Goal: Task Accomplishment & Management: Complete application form

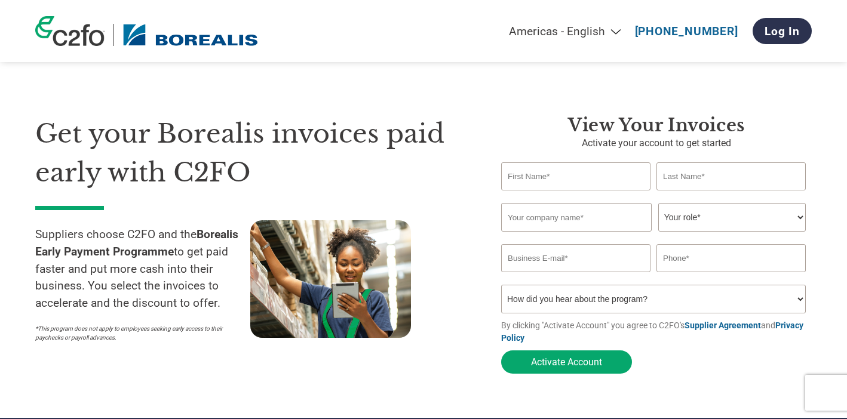
click at [618, 32] on select "Americas - English Américas - Español [GEOGRAPHIC_DATA] - Português [GEOGRAPHIC…" at bounding box center [490, 31] width 277 height 14
select select "fr-FR"
click at [411, 24] on select "Americas - English Américas - Español [GEOGRAPHIC_DATA] - Português [GEOGRAPHIC…" at bounding box center [490, 31] width 277 height 14
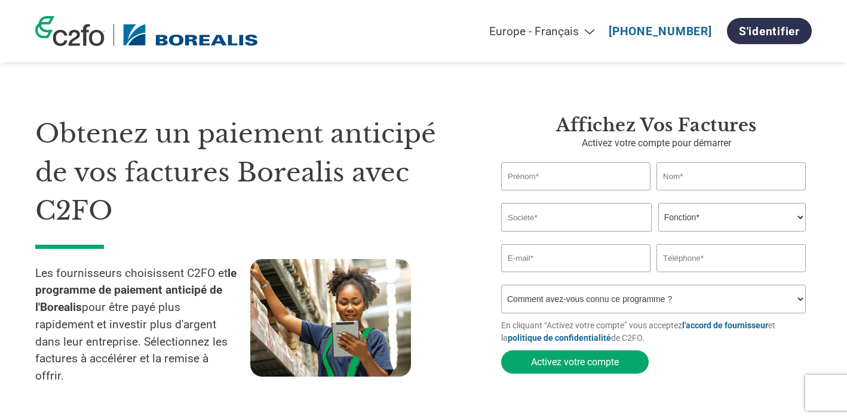
click at [569, 173] on input "text" at bounding box center [575, 176] width 149 height 28
click at [566, 210] on input "text" at bounding box center [576, 217] width 151 height 29
type input "Proximus"
click at [668, 225] on select "Fonction* Directeur administratif et financier Controller Responsable crédit Co…" at bounding box center [732, 217] width 148 height 29
select select "ACCOUNTS_RECEIVABLE"
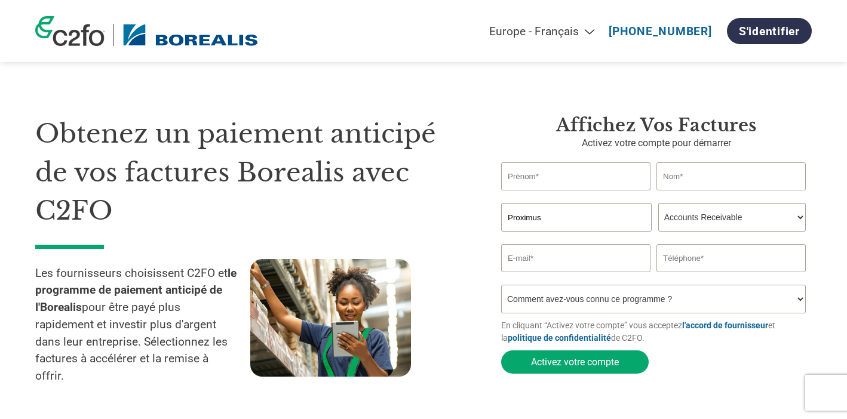
click at [658, 204] on select "Fonction* Directeur administratif et financier Controller Responsable crédit Co…" at bounding box center [732, 217] width 148 height 29
click at [558, 179] on input "text" at bounding box center [575, 176] width 149 height 28
type input "ariel"
type input "fourmeau"
click at [535, 266] on input "email" at bounding box center [575, 258] width 149 height 28
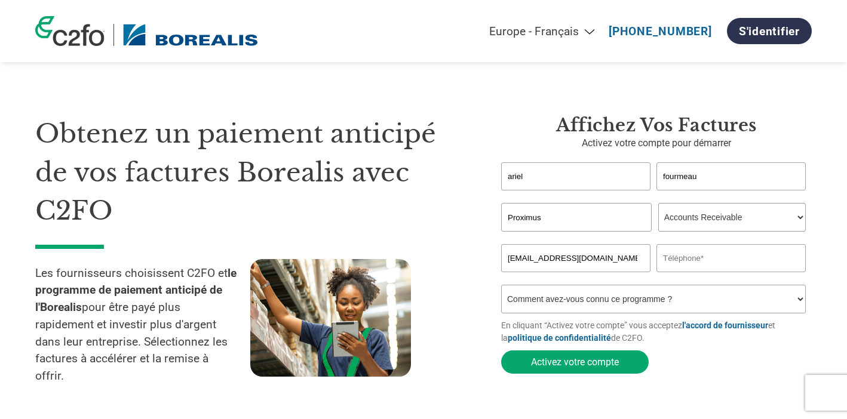
type input "[EMAIL_ADDRESS][DOMAIN_NAME]"
click at [705, 261] on input "text" at bounding box center [730, 258] width 149 height 28
click at [693, 262] on input "065" at bounding box center [730, 258] width 149 height 28
type input "065350050"
click at [618, 306] on select "Comment avez-vous connu ce programme ? Par courrier Par e-mail Sur les réseaux …" at bounding box center [653, 299] width 305 height 29
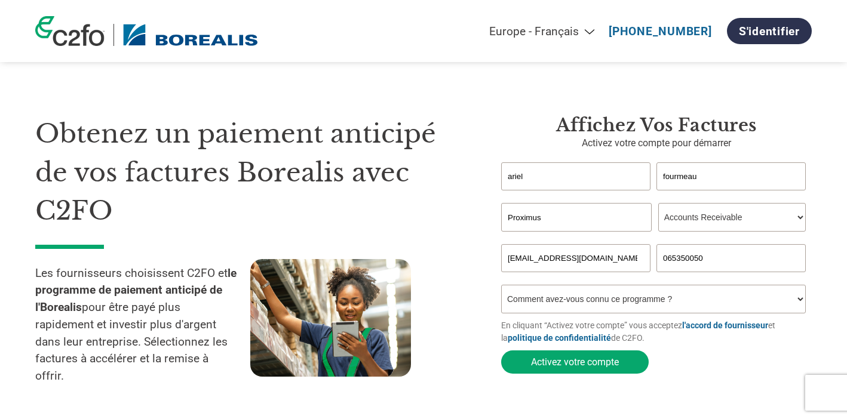
select select "Received a Letter"
click at [501, 288] on select "Comment avez-vous connu ce programme ? Par courrier Par e-mail Sur les réseaux …" at bounding box center [653, 299] width 305 height 29
click at [582, 368] on button "Activez votre compte" at bounding box center [575, 362] width 148 height 23
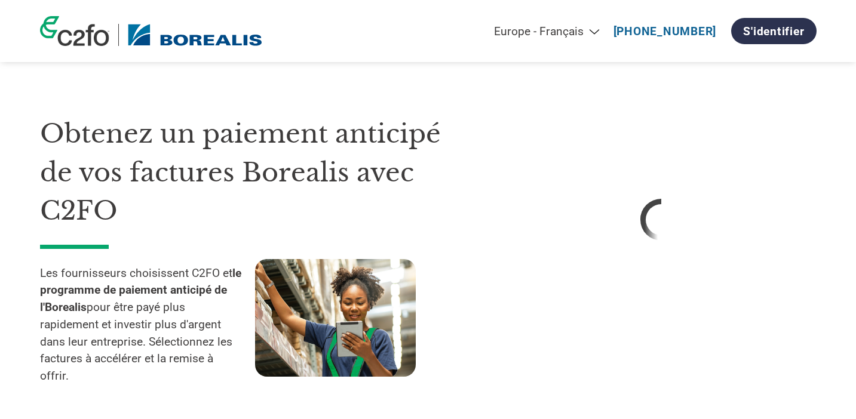
select select "fr-FR"
